Goal: Check status: Check status

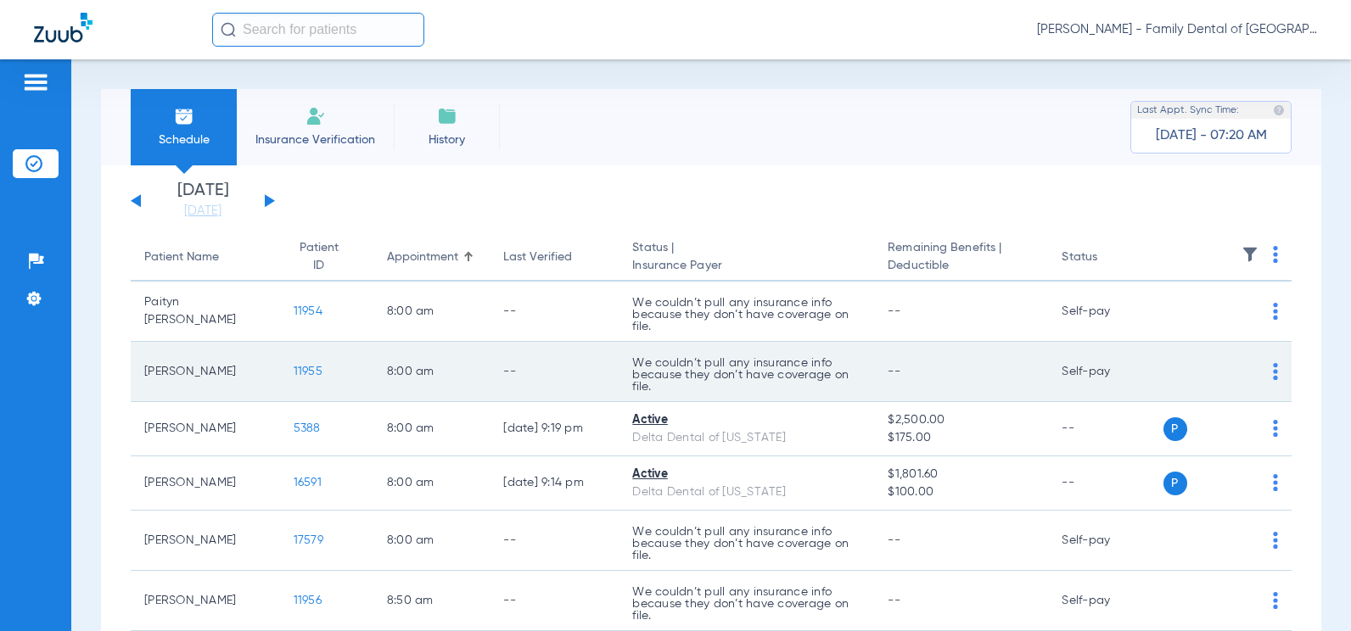
scroll to position [85, 0]
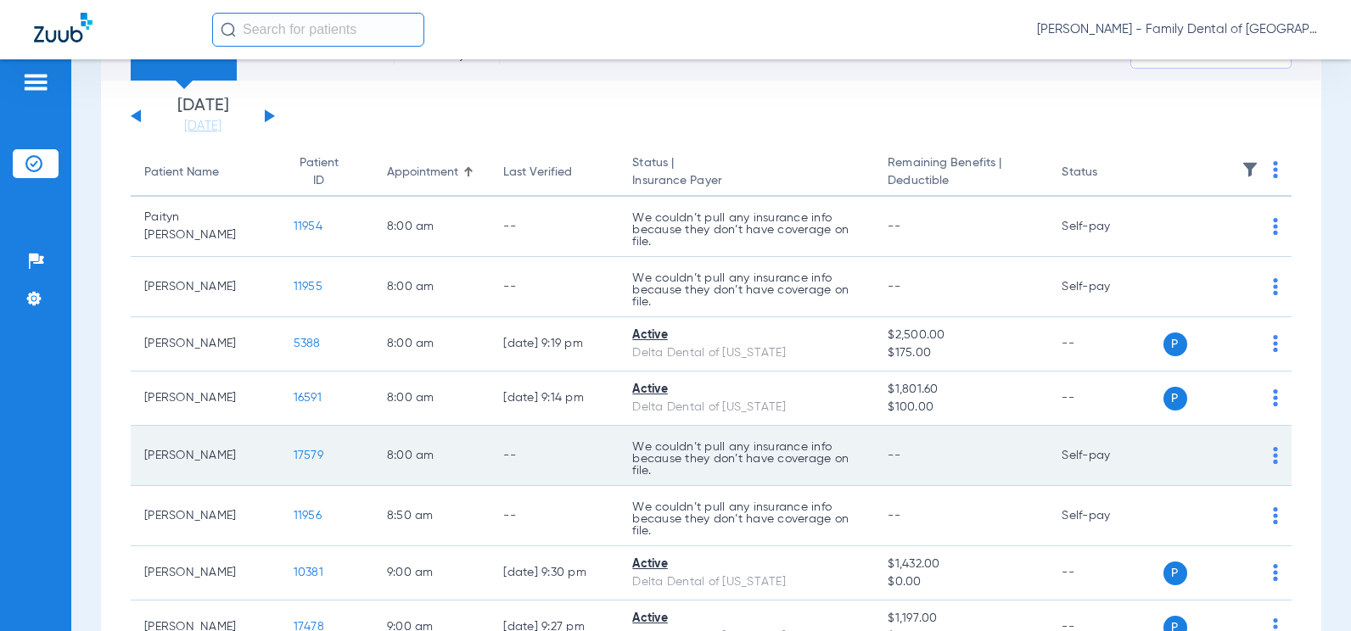
click at [1273, 456] on img at bounding box center [1275, 455] width 5 height 17
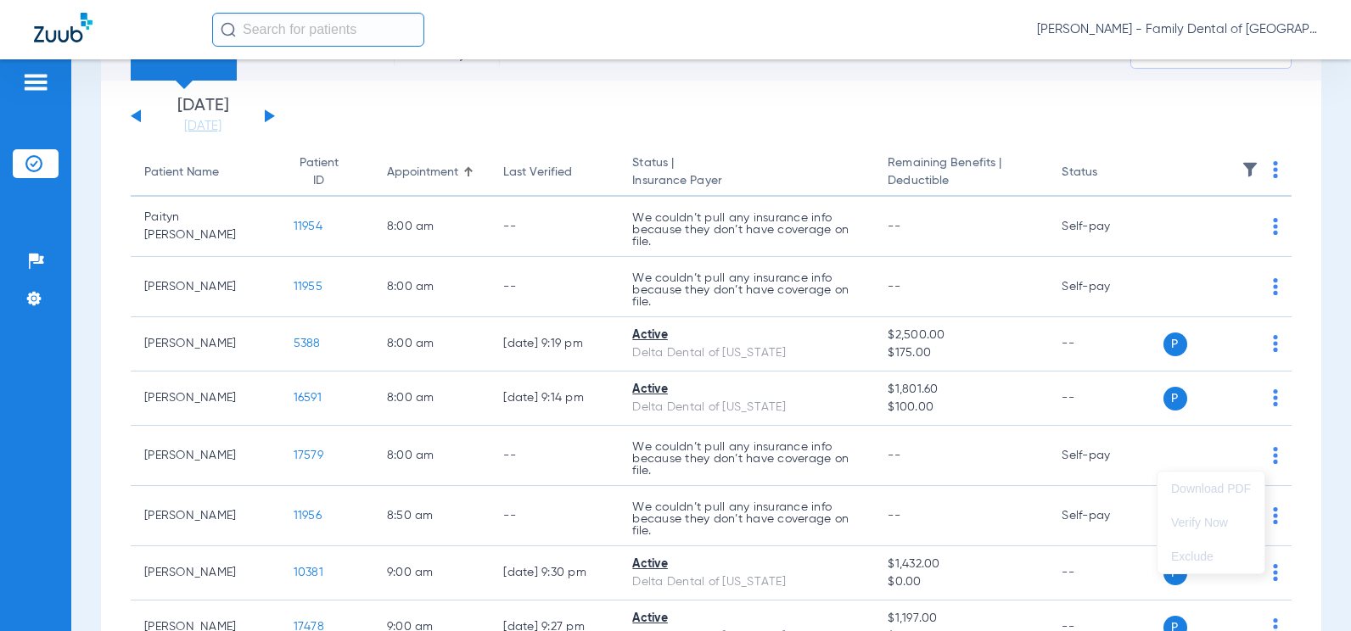
click at [1006, 460] on div at bounding box center [675, 315] width 1351 height 631
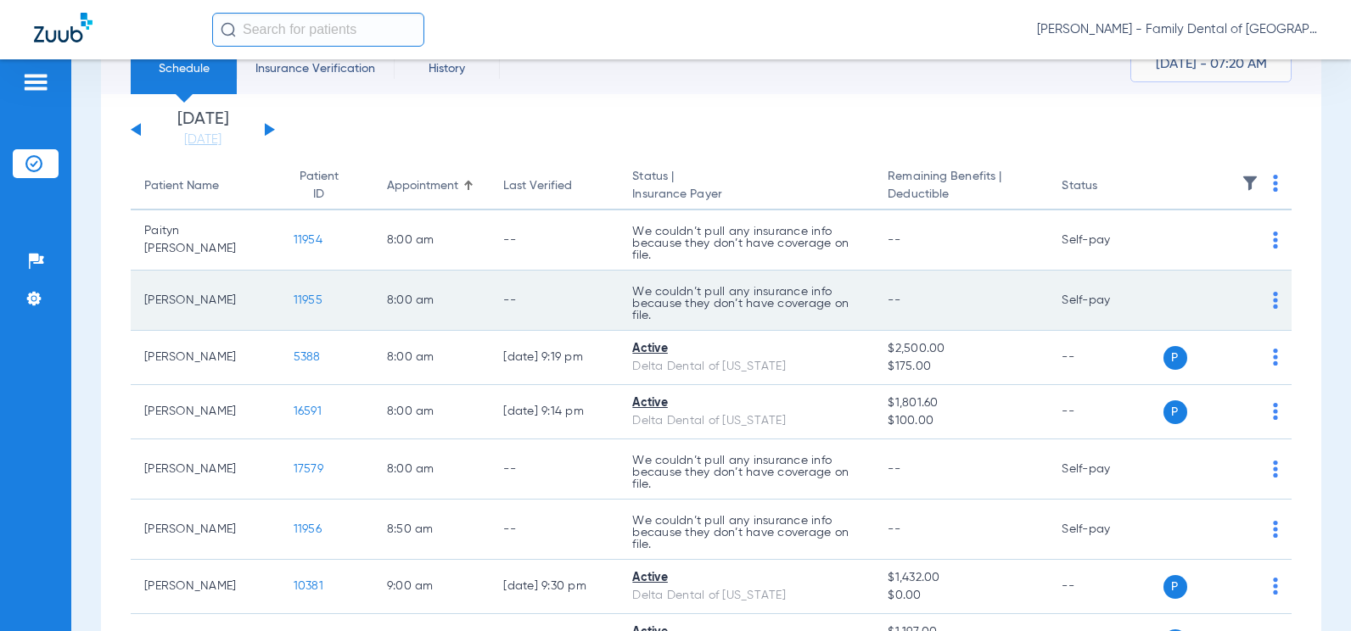
scroll to position [170, 0]
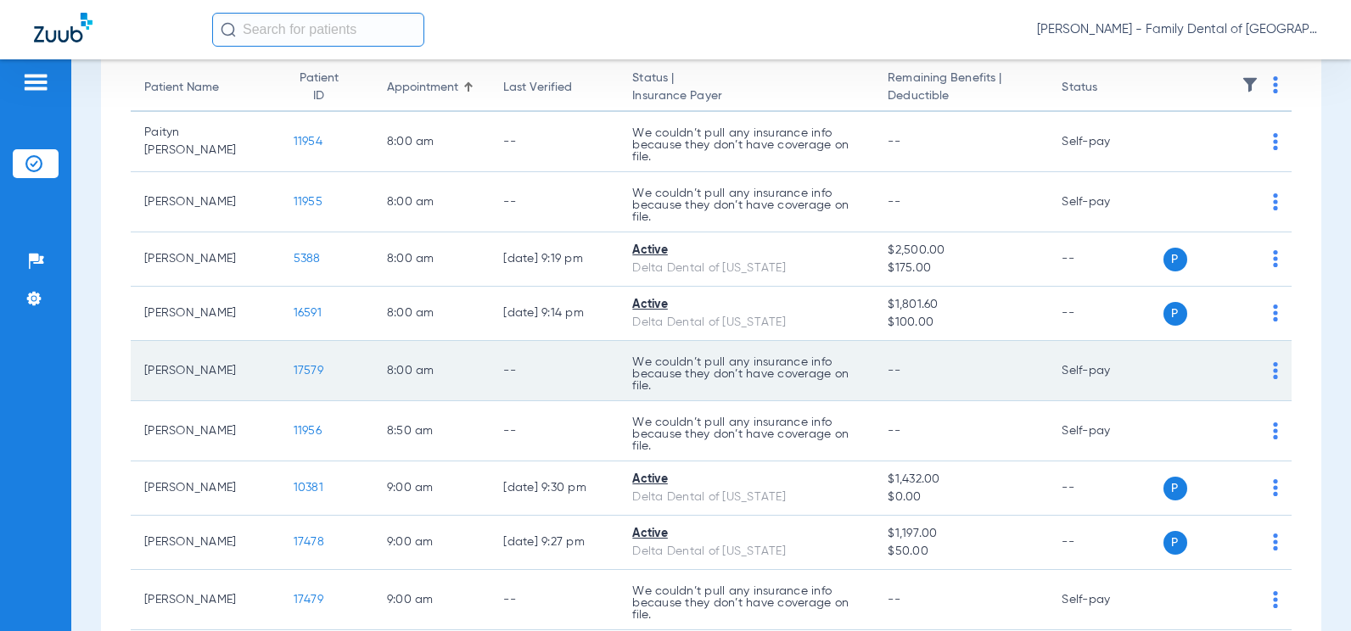
click at [1086, 368] on td "Self-pay" at bounding box center [1105, 371] width 115 height 60
click at [1273, 369] on img at bounding box center [1275, 370] width 5 height 17
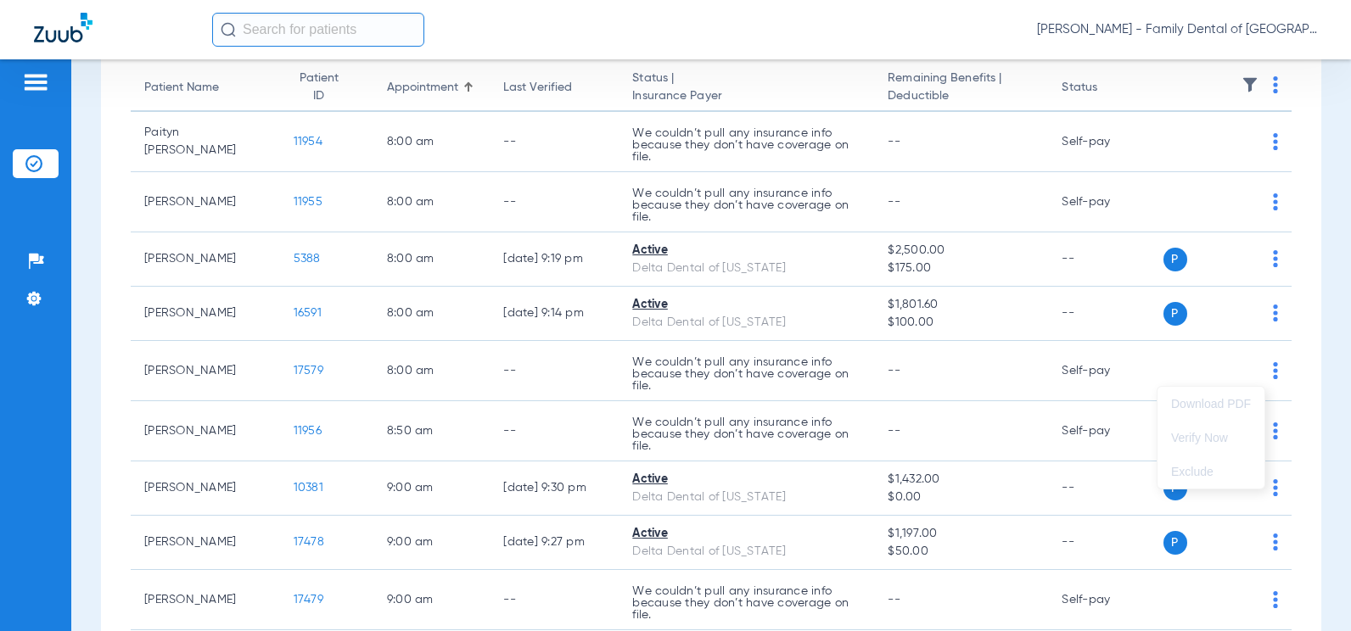
click at [296, 375] on div at bounding box center [675, 315] width 1351 height 631
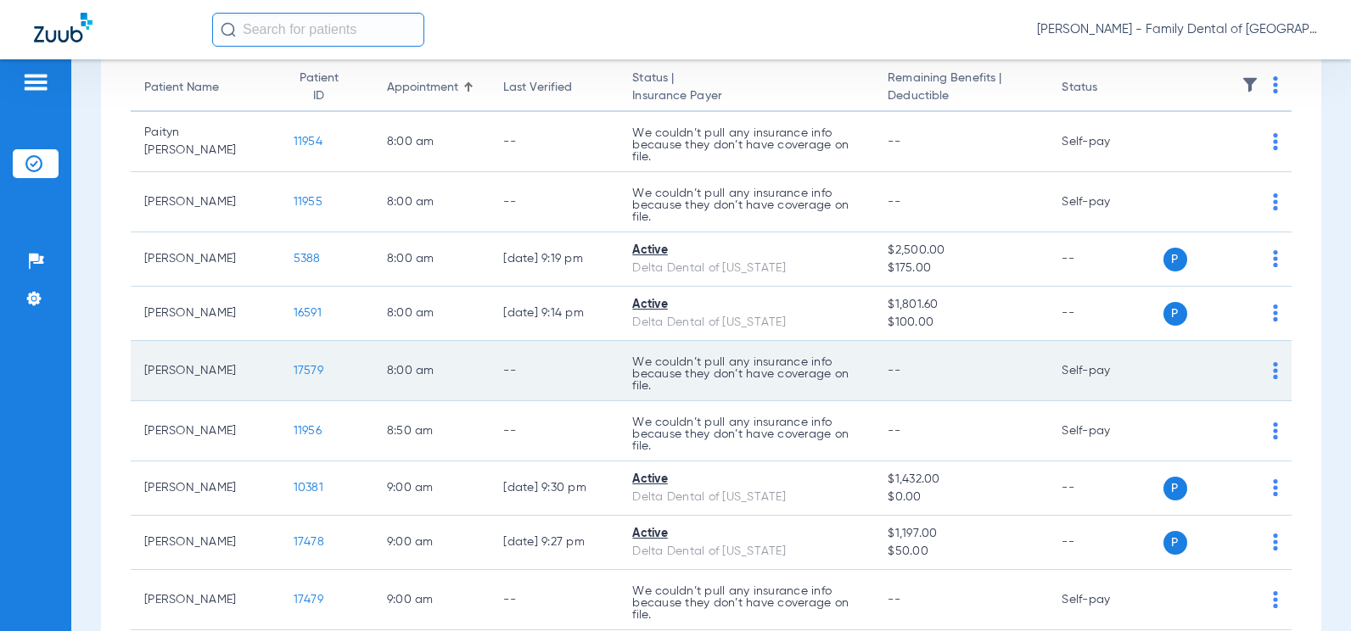
click at [296, 369] on span "17579" at bounding box center [309, 371] width 30 height 12
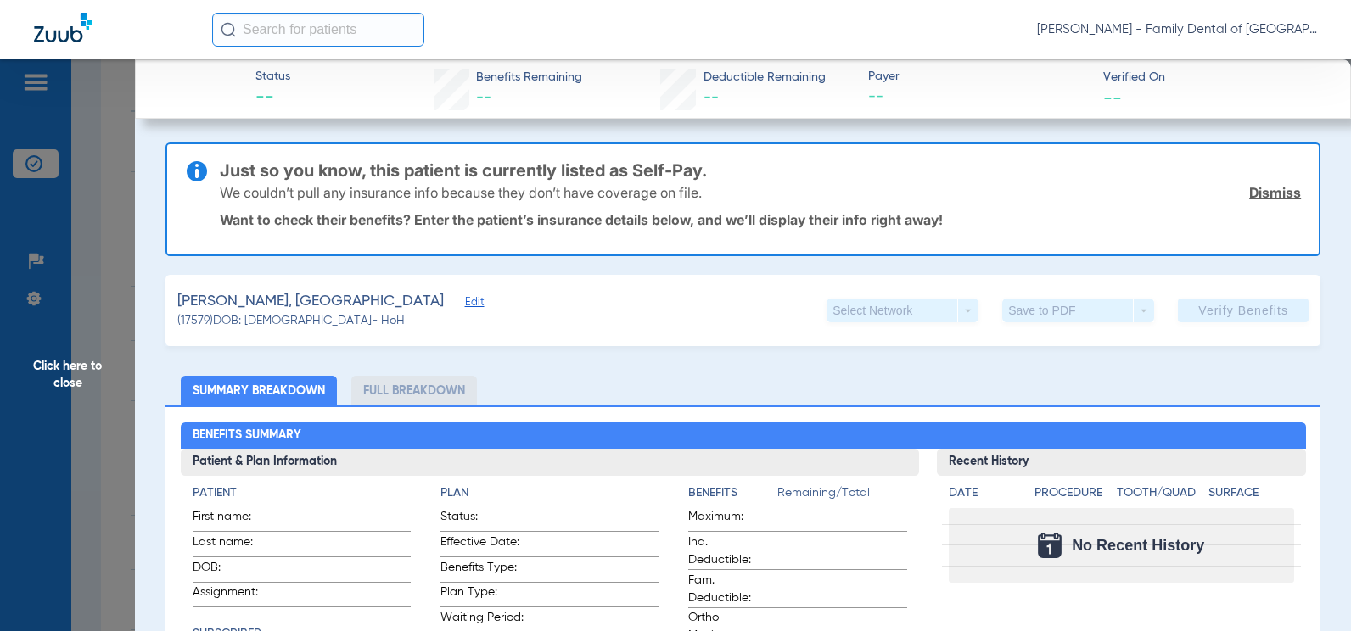
click at [1282, 191] on link "Dismiss" at bounding box center [1275, 192] width 52 height 17
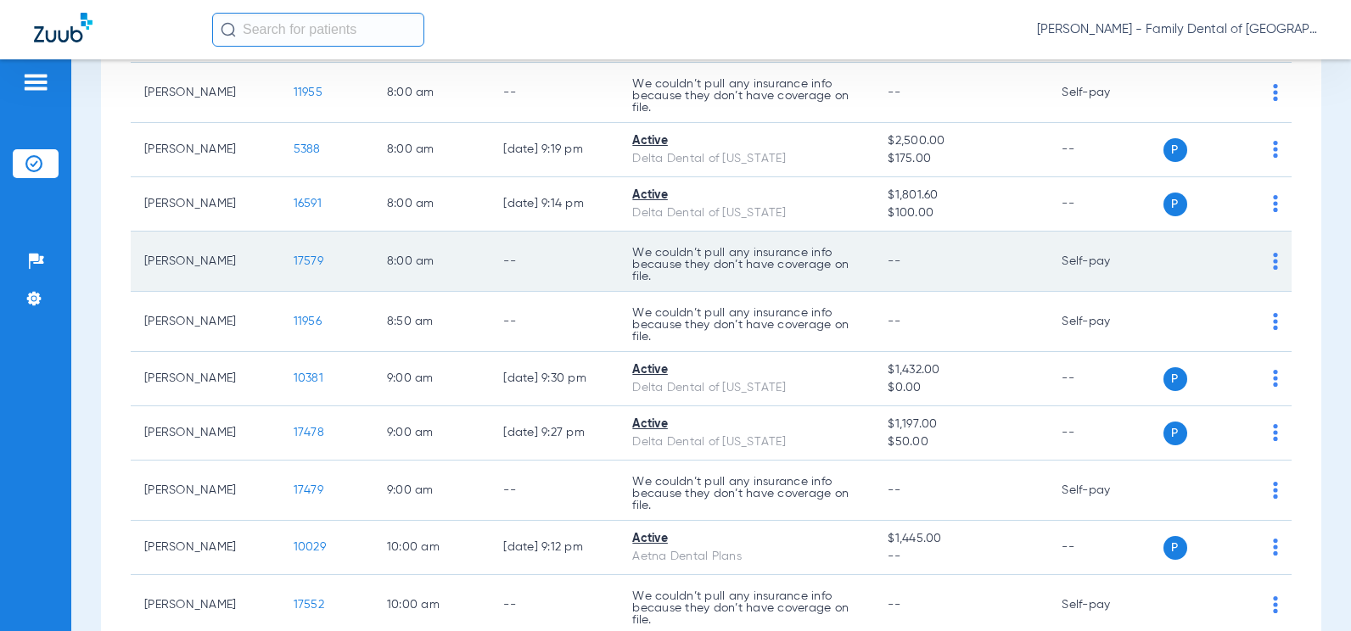
scroll to position [339, 0]
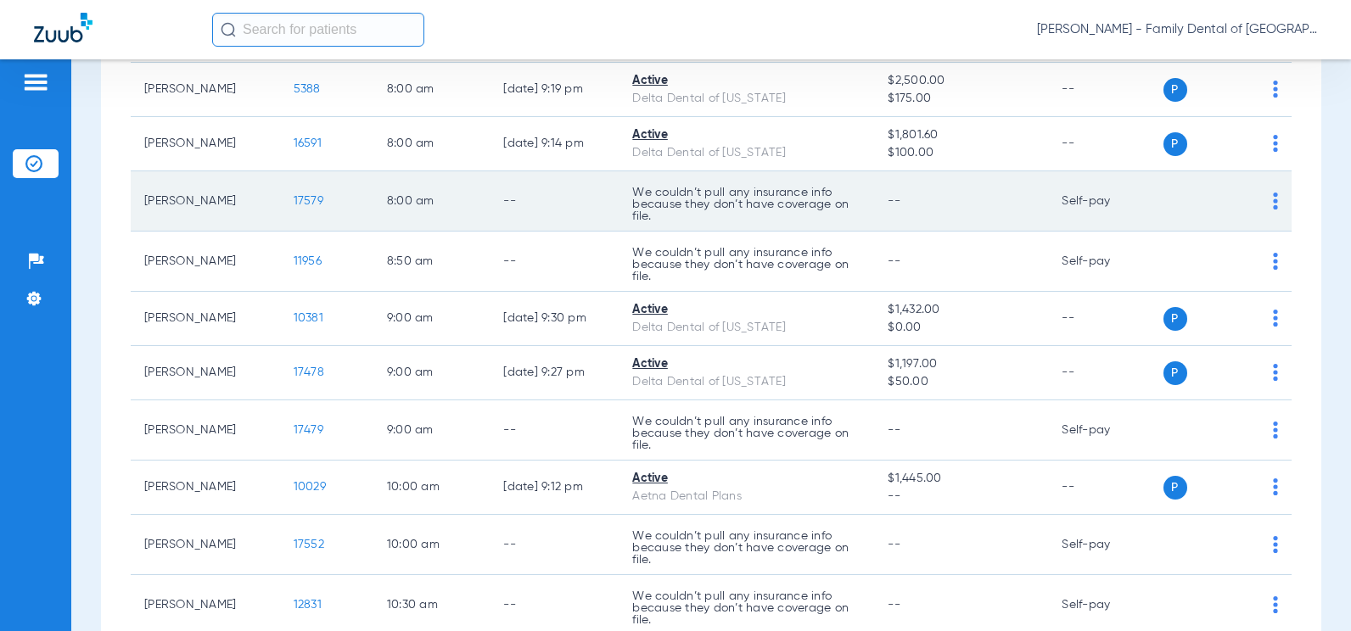
click at [1273, 195] on img at bounding box center [1275, 201] width 5 height 17
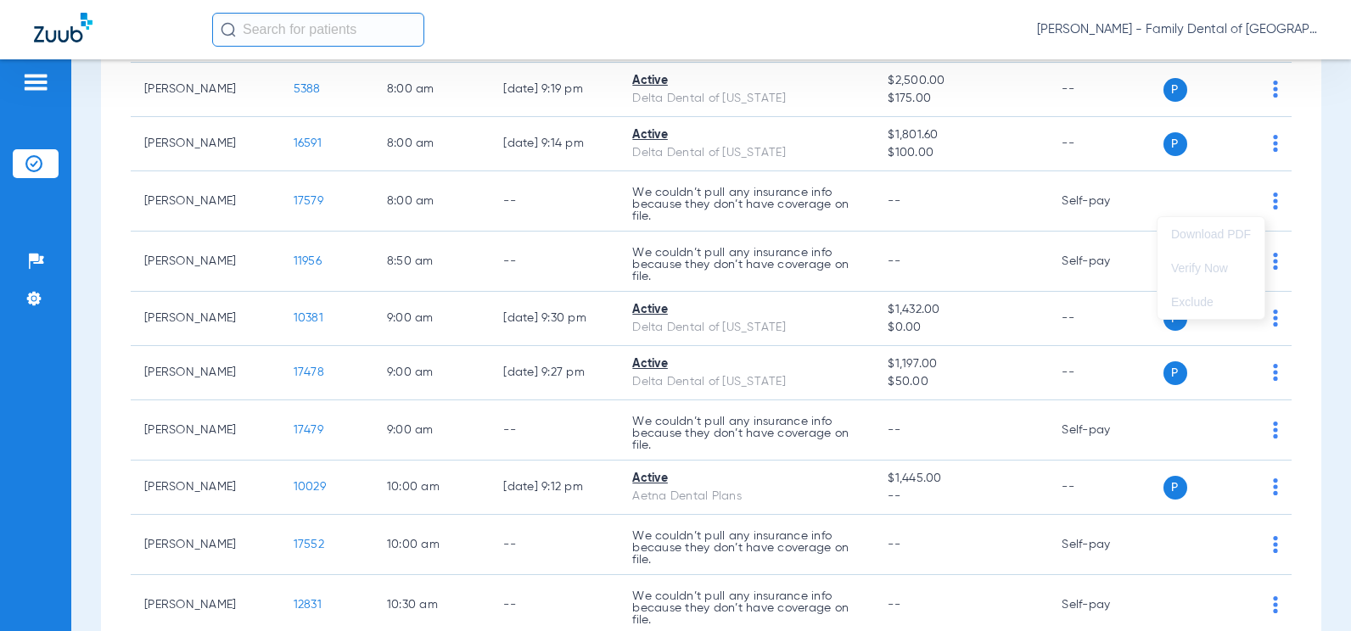
click at [1092, 194] on div at bounding box center [675, 315] width 1351 height 631
